Goal: Transaction & Acquisition: Download file/media

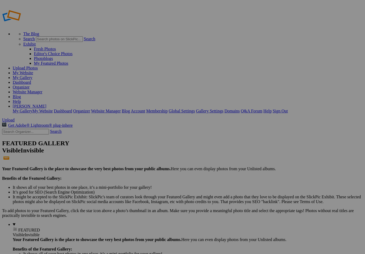
scroll to position [2, 0]
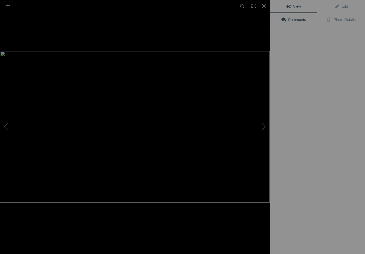
click at [151, 84] on img at bounding box center [135, 126] width 270 height 151
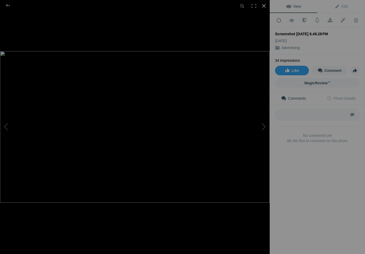
click at [264, 6] on div at bounding box center [264, 6] width 12 height 12
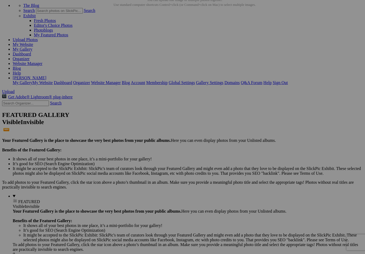
scroll to position [30, 0]
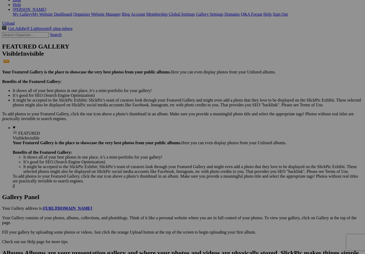
scroll to position [99, 0]
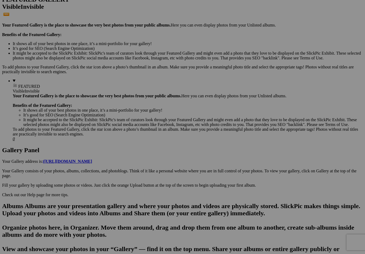
scroll to position [146, 0]
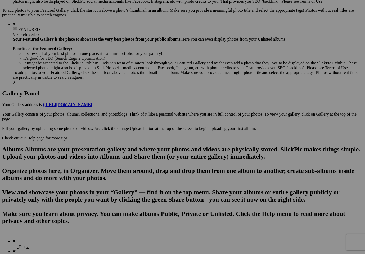
scroll to position [198, 0]
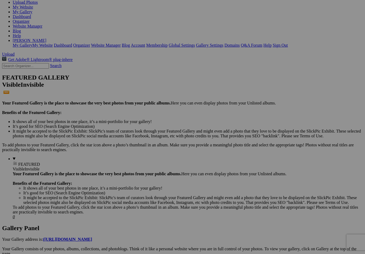
scroll to position [67, 0]
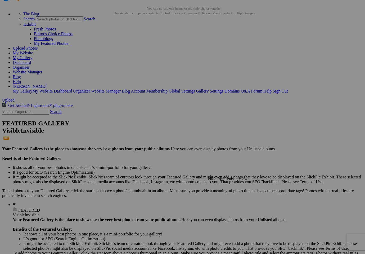
scroll to position [21, 0]
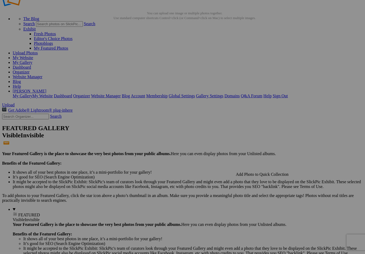
scroll to position [10, 0]
